Goal: Book appointment/travel/reservation

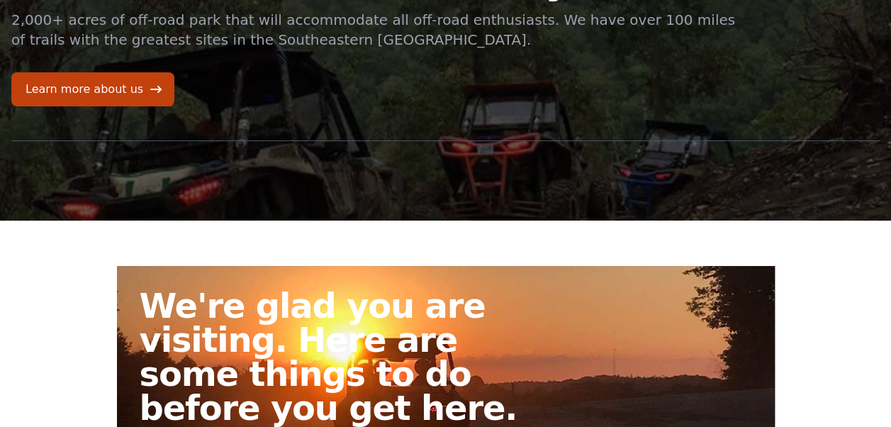
scroll to position [84, 0]
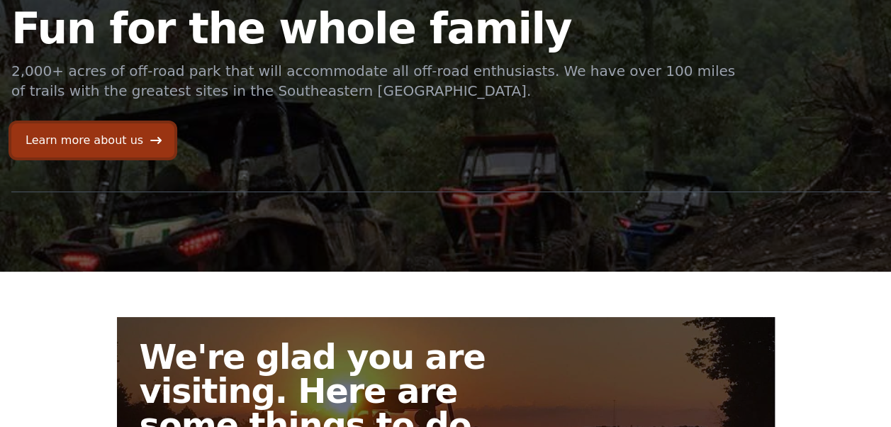
click at [97, 140] on link "Learn more about us" at bounding box center [92, 140] width 163 height 34
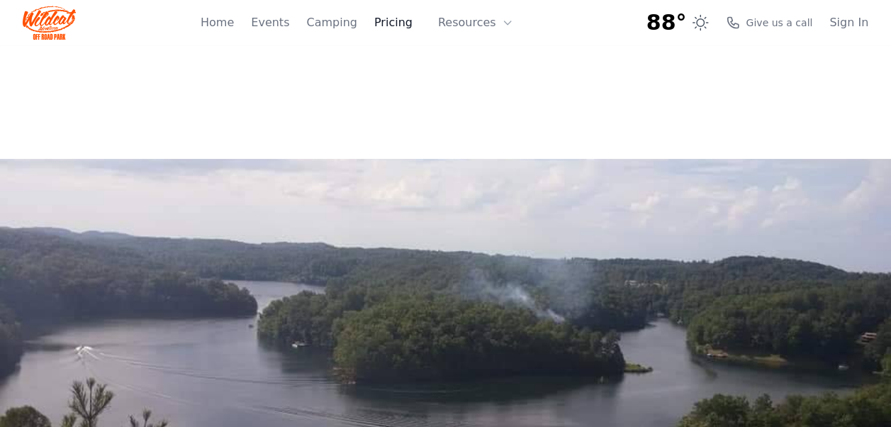
click at [400, 24] on link "Pricing" at bounding box center [393, 22] width 38 height 17
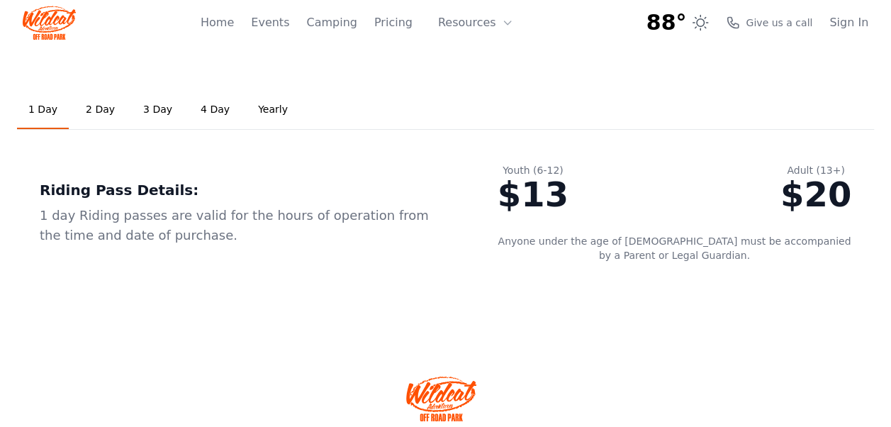
click at [83, 108] on link "2 Day" at bounding box center [100, 110] width 52 height 38
click at [145, 109] on link "3 Day" at bounding box center [158, 110] width 52 height 38
click at [91, 105] on link "2 Day" at bounding box center [100, 110] width 52 height 38
click at [43, 106] on link "1 Day" at bounding box center [43, 110] width 52 height 38
click at [347, 21] on link "Camping" at bounding box center [331, 22] width 50 height 17
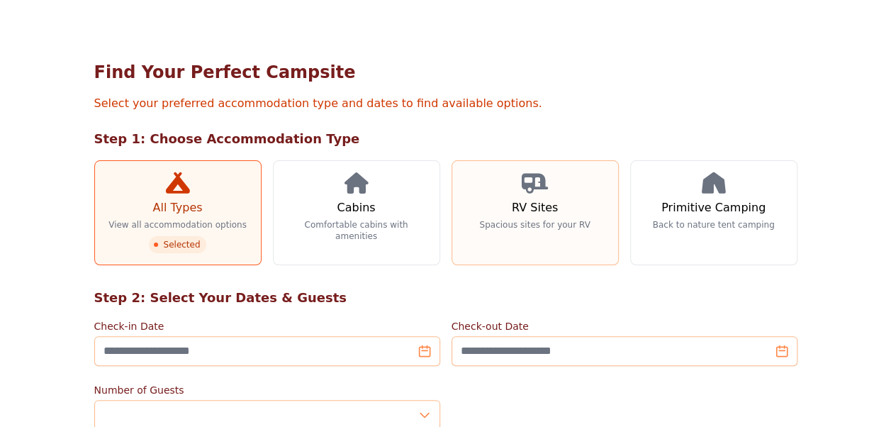
scroll to position [71, 0]
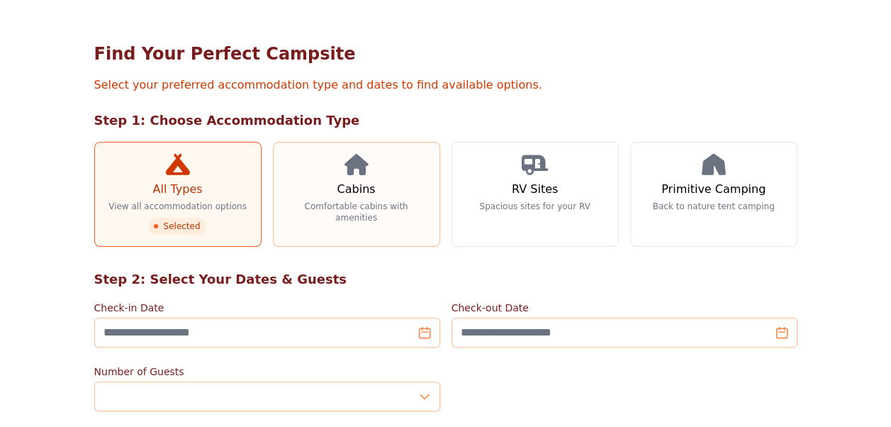
click at [342, 176] on link "Cabins Comfortable cabins with amenities" at bounding box center [356, 194] width 167 height 105
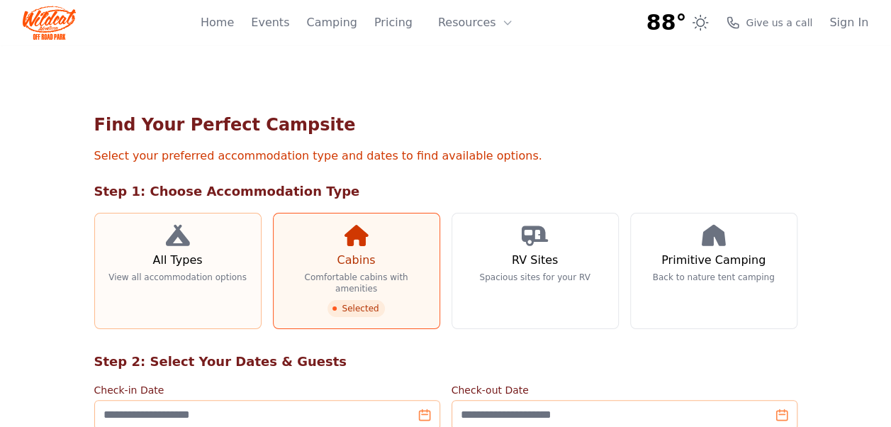
click at [174, 263] on h3 "All Types" at bounding box center [177, 260] width 50 height 17
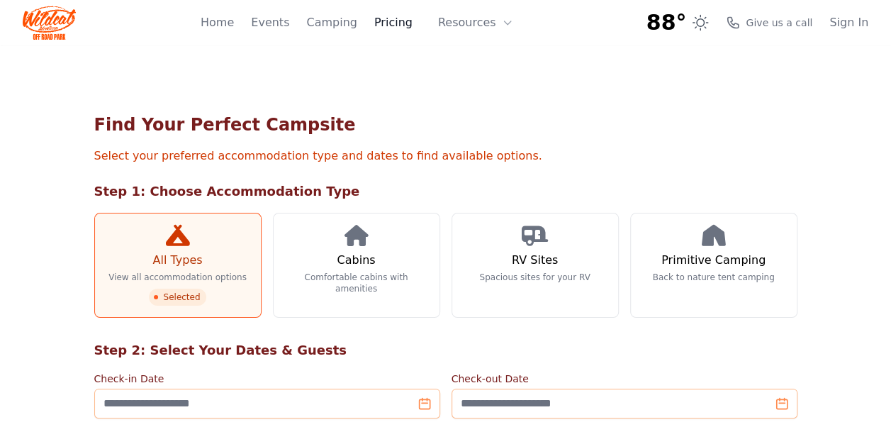
click at [405, 23] on link "Pricing" at bounding box center [393, 22] width 38 height 17
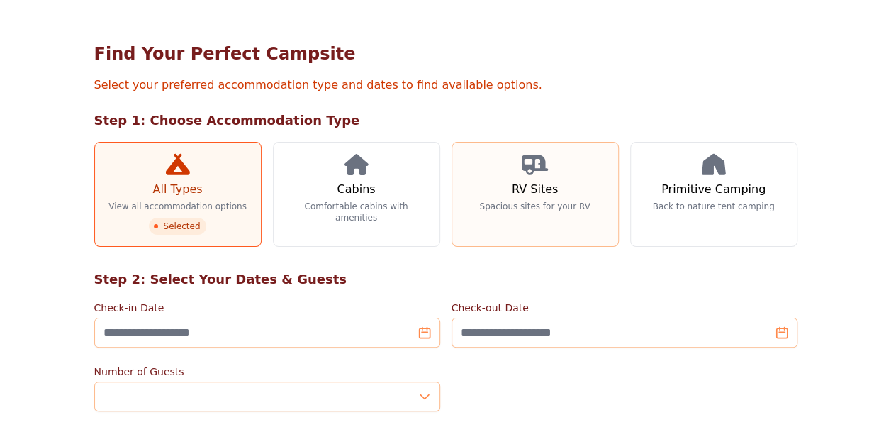
click at [534, 203] on p "Spacious sites for your RV" at bounding box center [534, 206] width 111 height 11
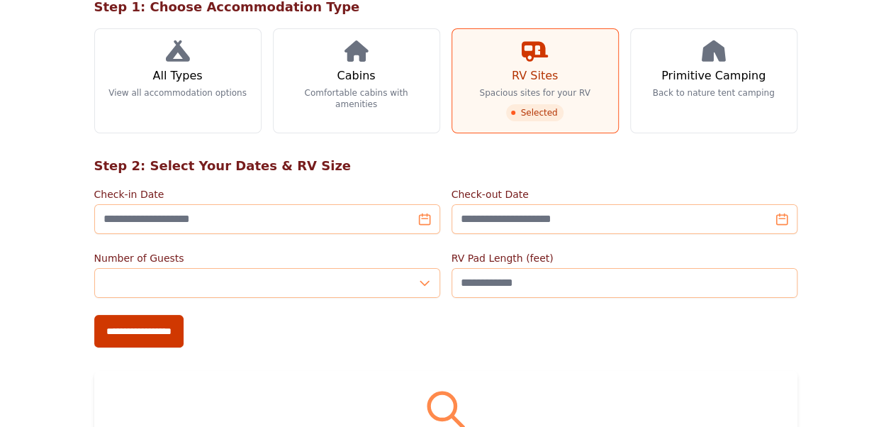
scroll to position [164, 0]
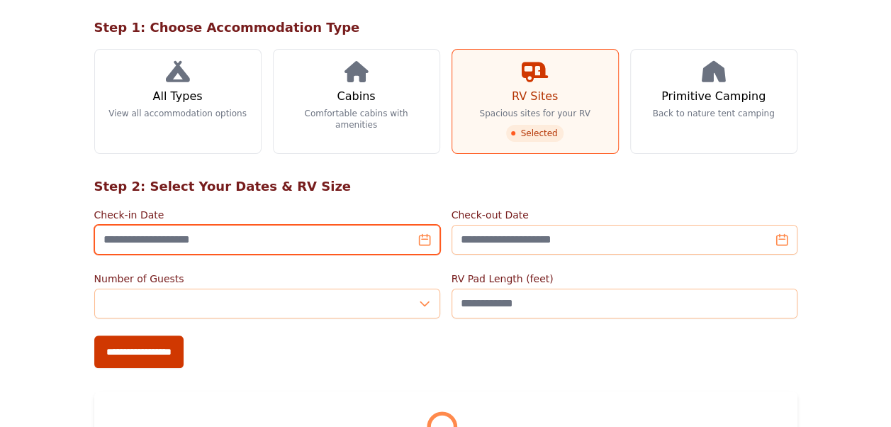
click at [424, 241] on input "Check-in Date" at bounding box center [267, 240] width 346 height 30
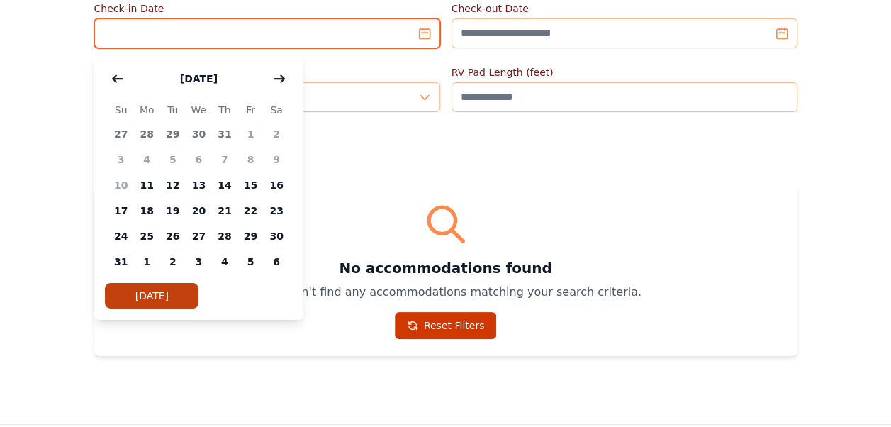
scroll to position [376, 0]
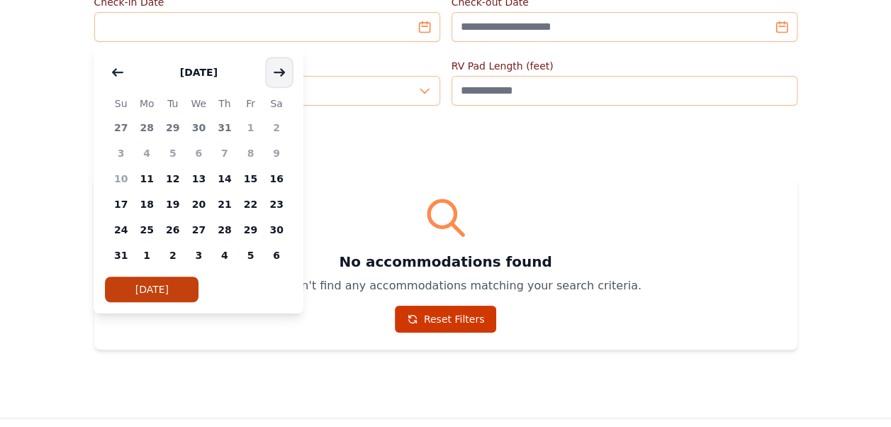
click at [279, 75] on icon "button" at bounding box center [279, 72] width 11 height 11
click at [252, 177] on span "19" at bounding box center [250, 179] width 26 height 26
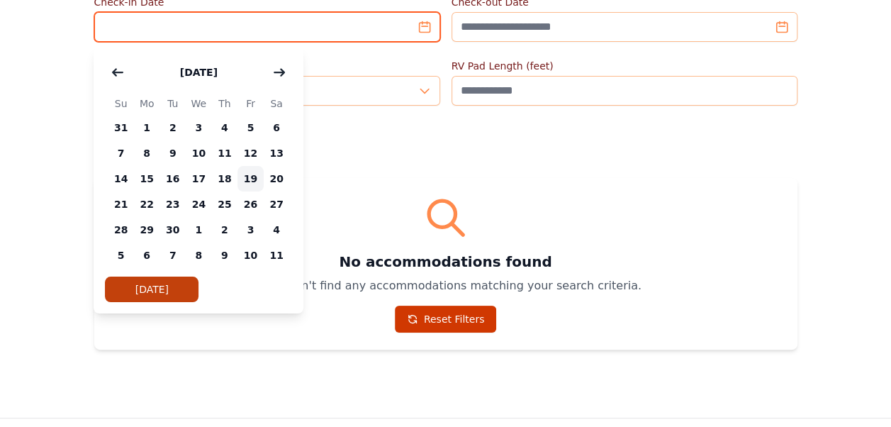
type input "**********"
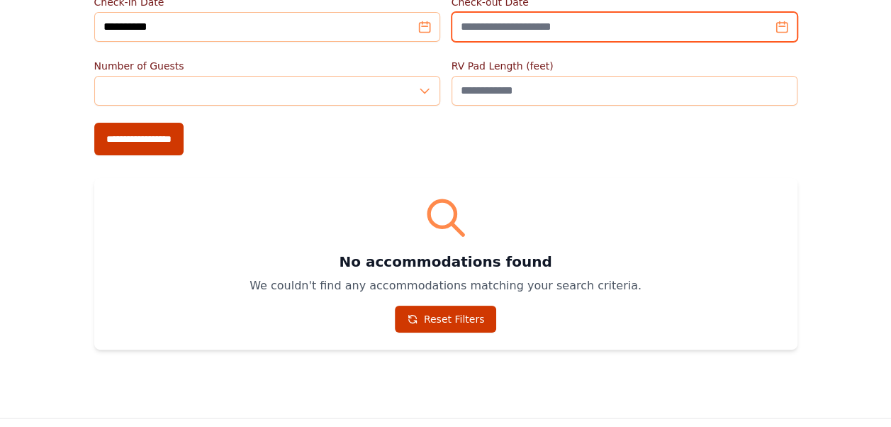
click at [651, 30] on input "Check-out Date" at bounding box center [624, 27] width 346 height 30
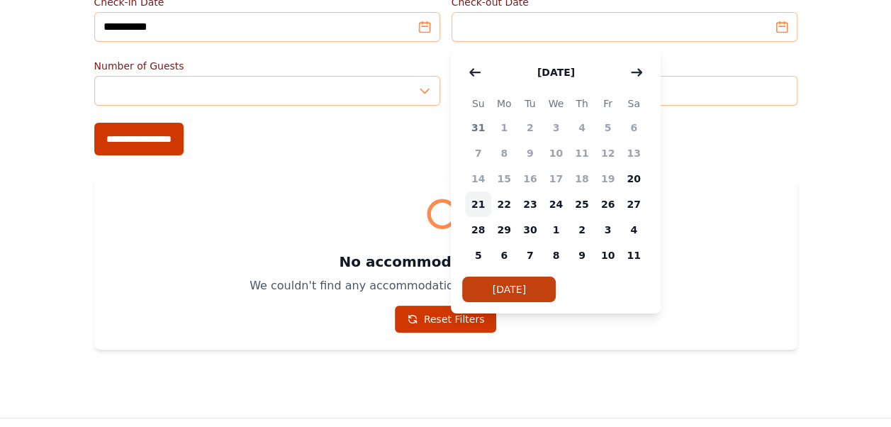
click at [478, 202] on span "21" at bounding box center [478, 204] width 26 height 26
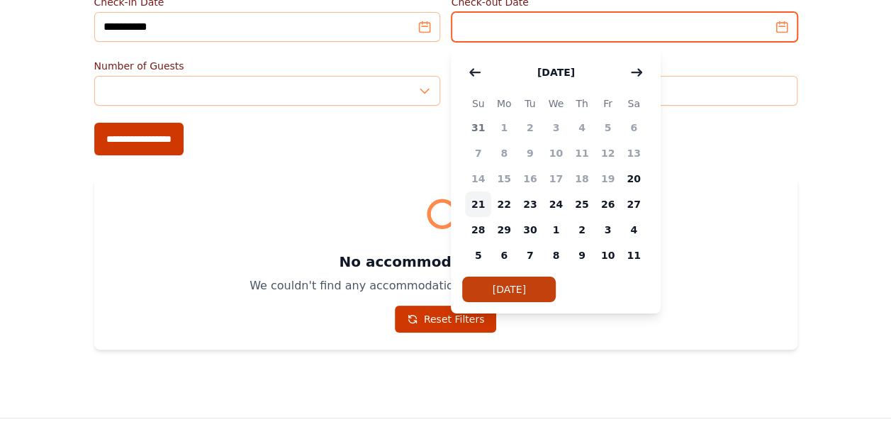
type input "**********"
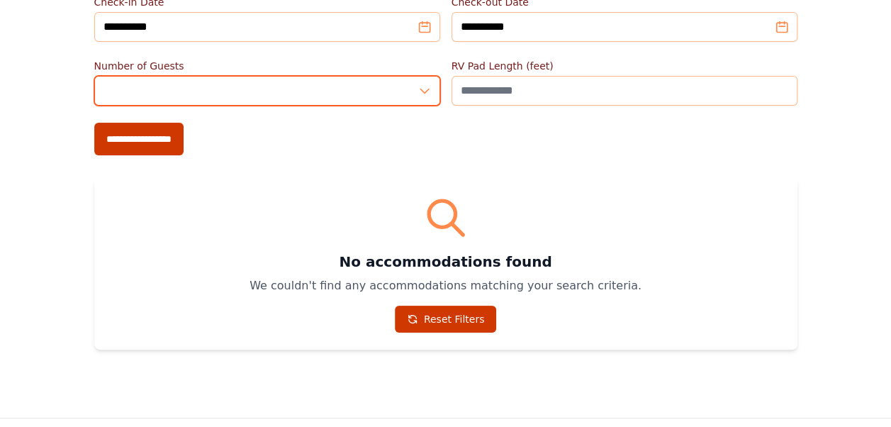
click at [420, 89] on input "*" at bounding box center [267, 91] width 346 height 30
click at [425, 87] on input "*" at bounding box center [267, 91] width 346 height 30
click at [425, 82] on input "*" at bounding box center [267, 91] width 346 height 30
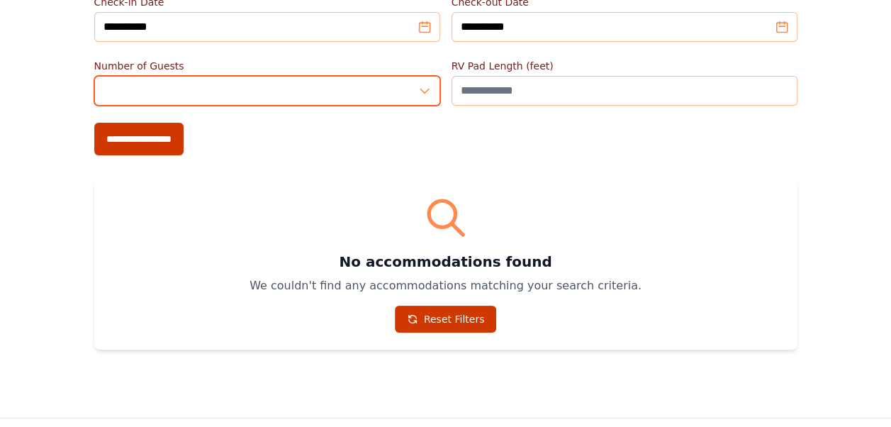
click at [425, 82] on input "*" at bounding box center [267, 91] width 346 height 30
click at [425, 94] on input "*" at bounding box center [267, 91] width 346 height 30
type input "*"
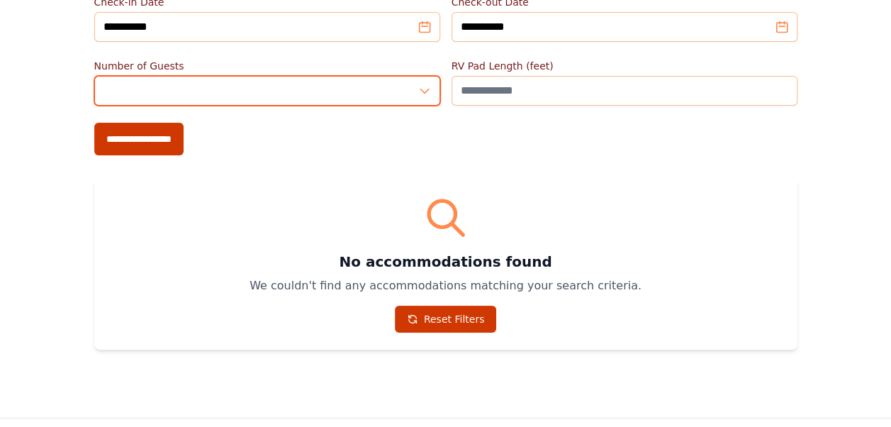
click at [425, 94] on input "*" at bounding box center [267, 91] width 346 height 30
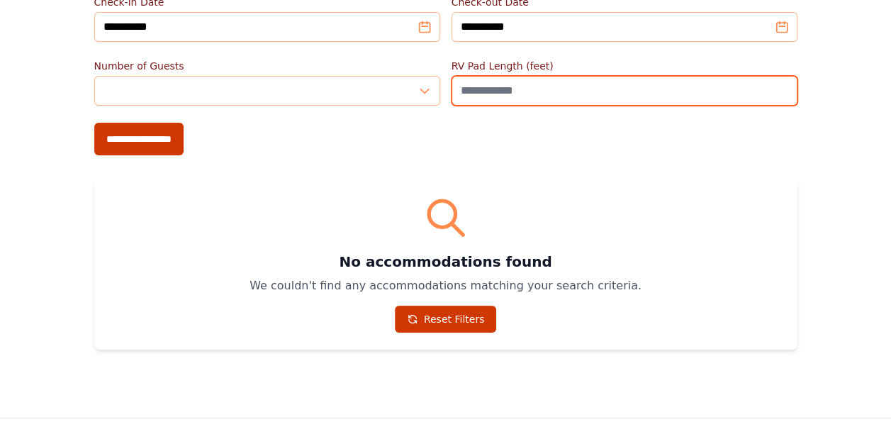
click at [539, 95] on input "RV Pad Length (feet)" at bounding box center [624, 91] width 346 height 30
type input "**"
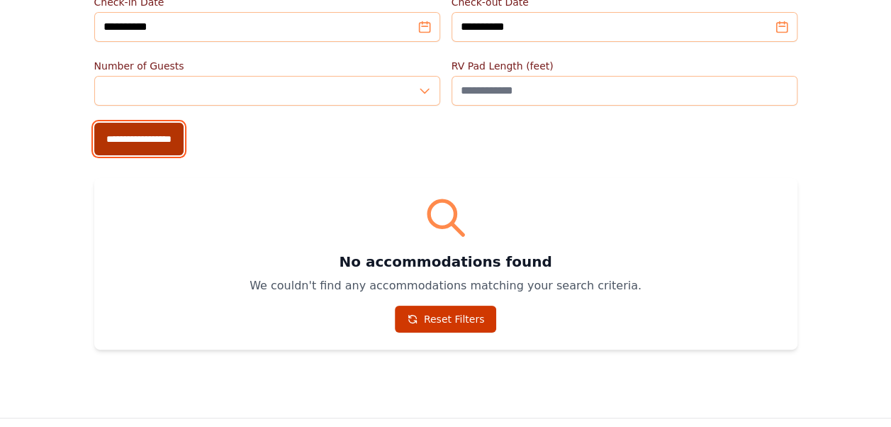
click at [118, 133] on input "**********" at bounding box center [138, 139] width 89 height 33
type input "**********"
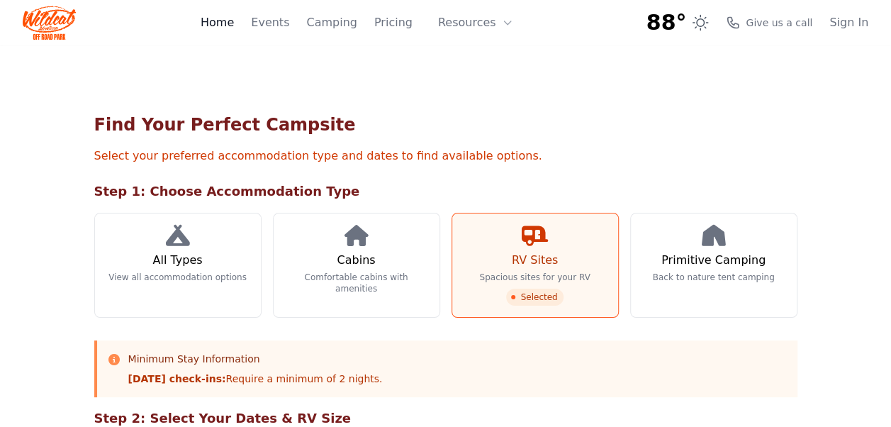
click at [232, 24] on link "Home" at bounding box center [217, 22] width 33 height 17
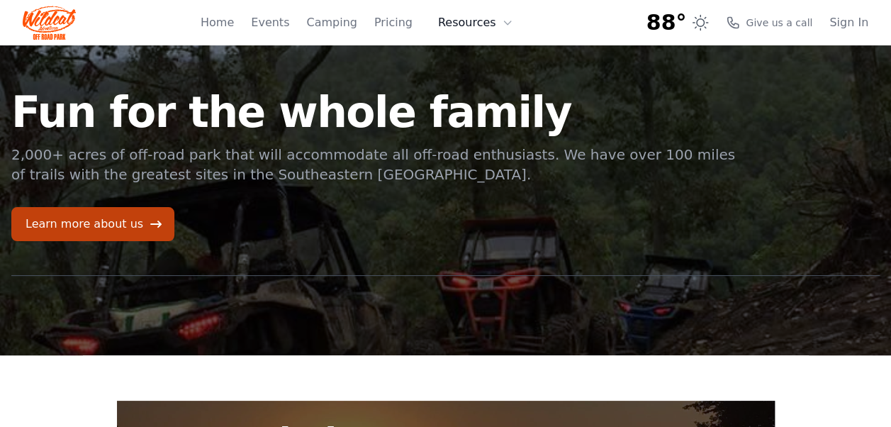
click at [483, 16] on button "Resources" at bounding box center [475, 23] width 92 height 28
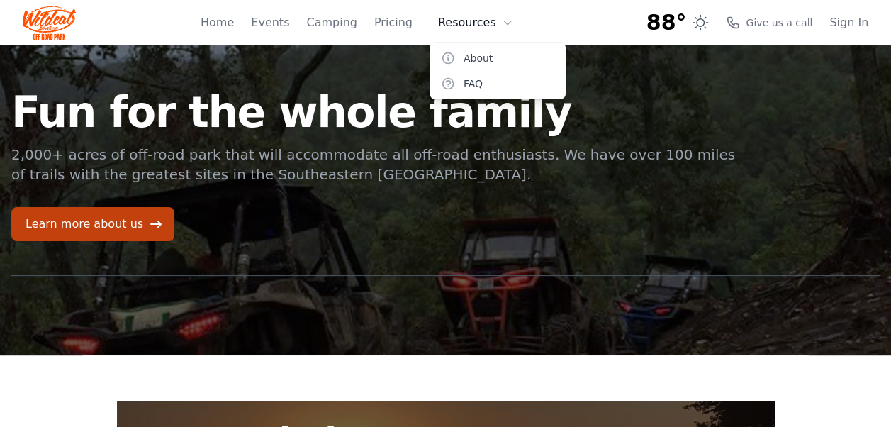
click at [483, 18] on button "Resources" at bounding box center [475, 23] width 92 height 28
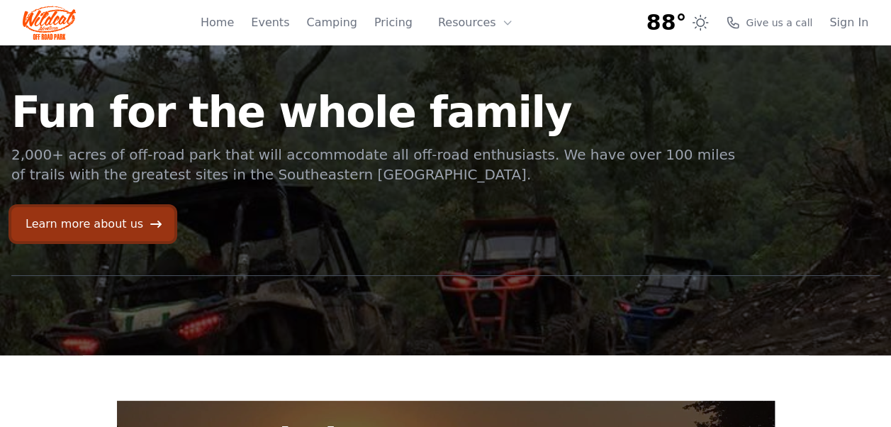
click at [91, 228] on link "Learn more about us" at bounding box center [92, 224] width 163 height 34
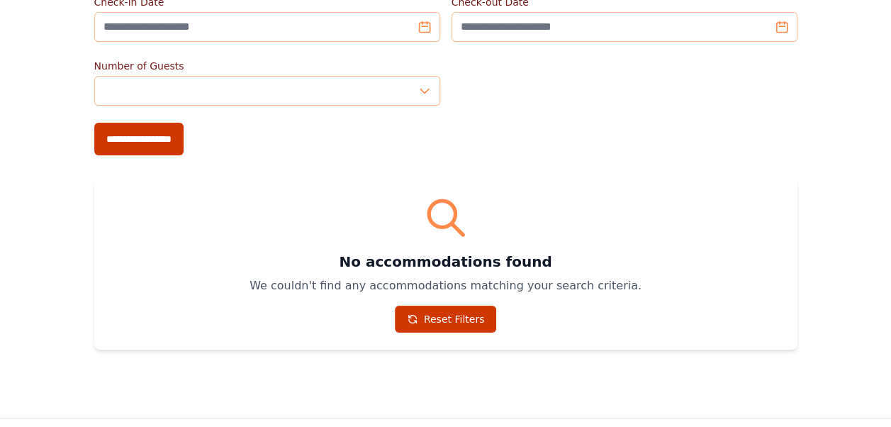
scroll to position [71, 0]
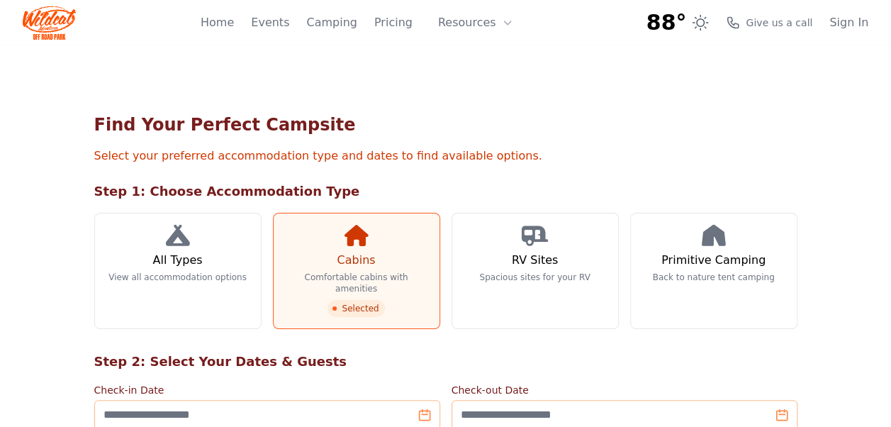
scroll to position [71, 0]
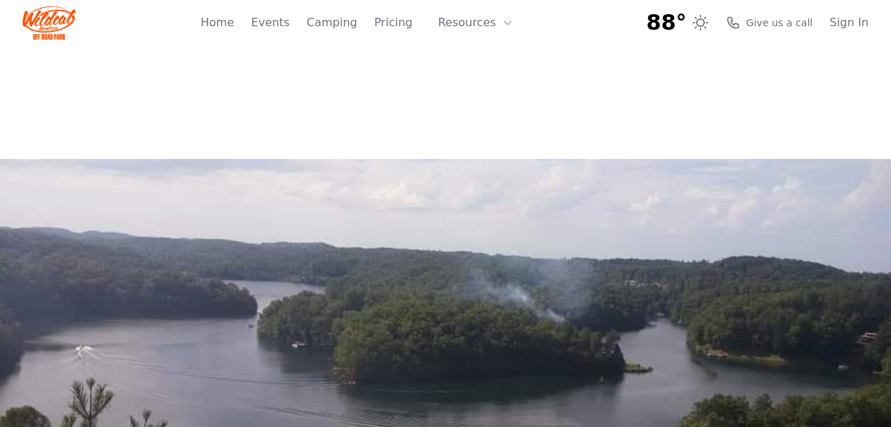
scroll to position [84, 0]
